Goal: Download file/media

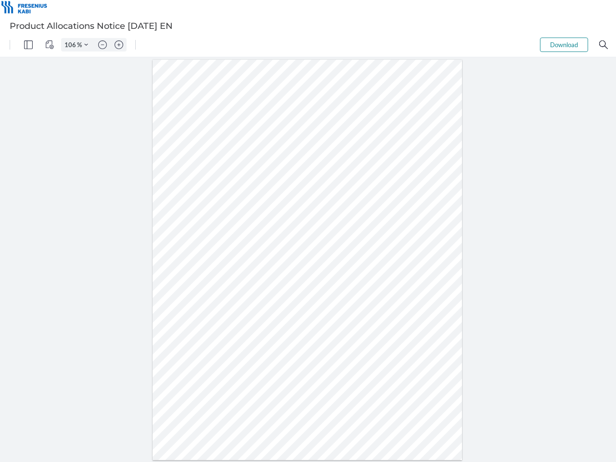
click at [28, 45] on img "Panel" at bounding box center [28, 44] width 9 height 9
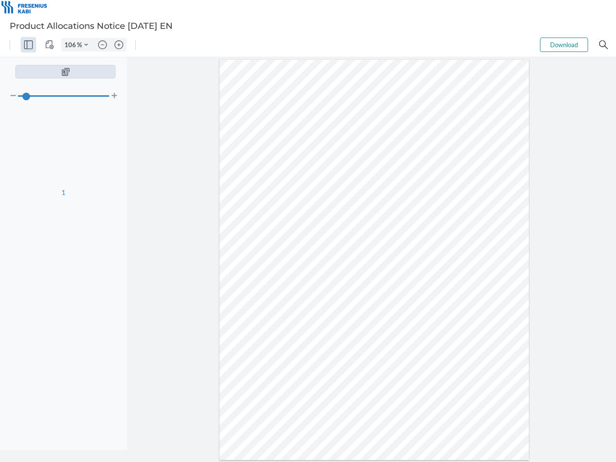
click at [50, 45] on img "View Controls" at bounding box center [49, 44] width 9 height 9
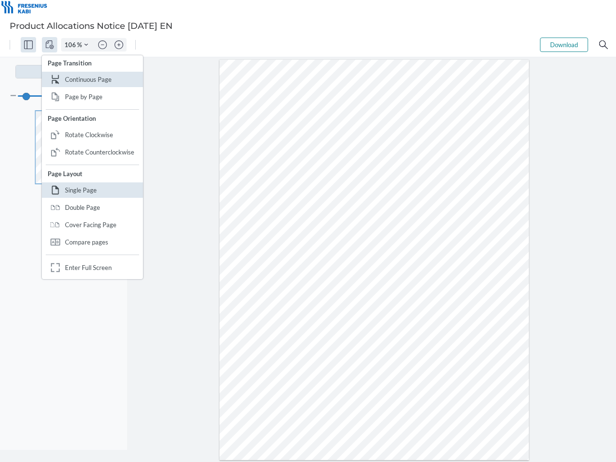
click at [72, 45] on input "106" at bounding box center [69, 44] width 15 height 9
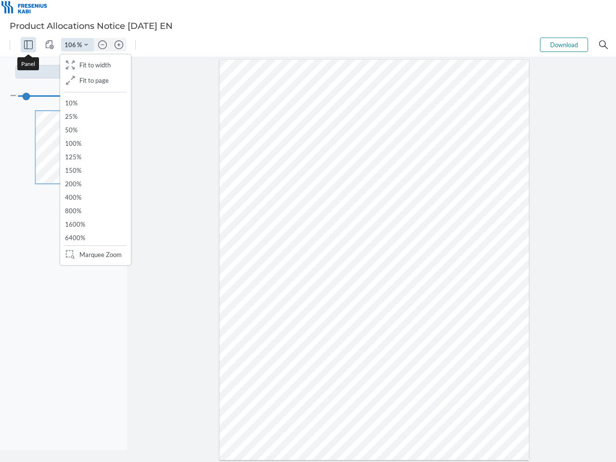
click at [86, 45] on img "Zoom Controls" at bounding box center [86, 45] width 4 height 4
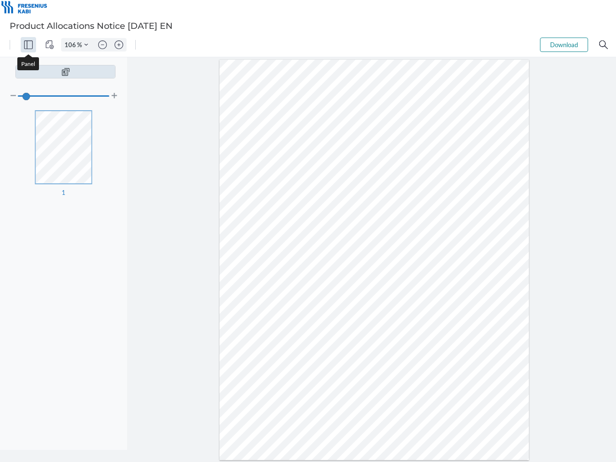
click at [103, 45] on img "Zoom out" at bounding box center [102, 44] width 9 height 9
click at [119, 45] on img "Zoom in" at bounding box center [119, 44] width 9 height 9
type input "106"
click at [564, 45] on button "Download" at bounding box center [564, 45] width 48 height 14
click at [604, 45] on img "Search" at bounding box center [603, 44] width 9 height 9
